Goal: Task Accomplishment & Management: Manage account settings

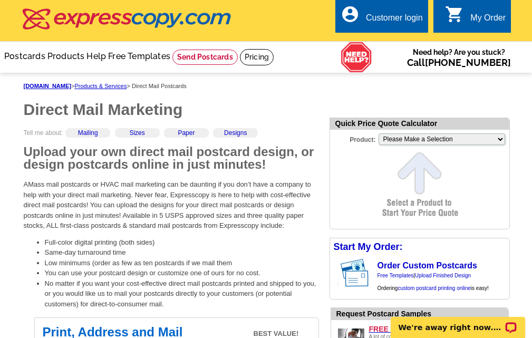
click at [389, 19] on div "Customer login" at bounding box center [394, 20] width 57 height 15
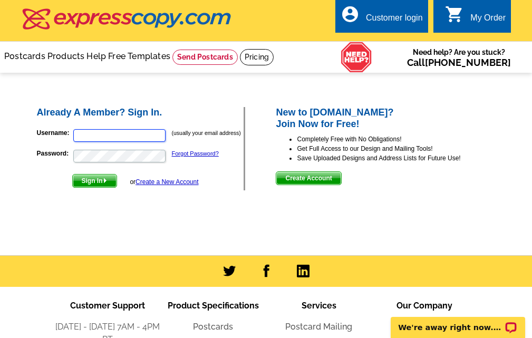
type input "[EMAIL_ADDRESS][DOMAIN_NAME]"
click at [88, 181] on span "Sign In" at bounding box center [95, 180] width 44 height 13
